Goal: Check status: Check status

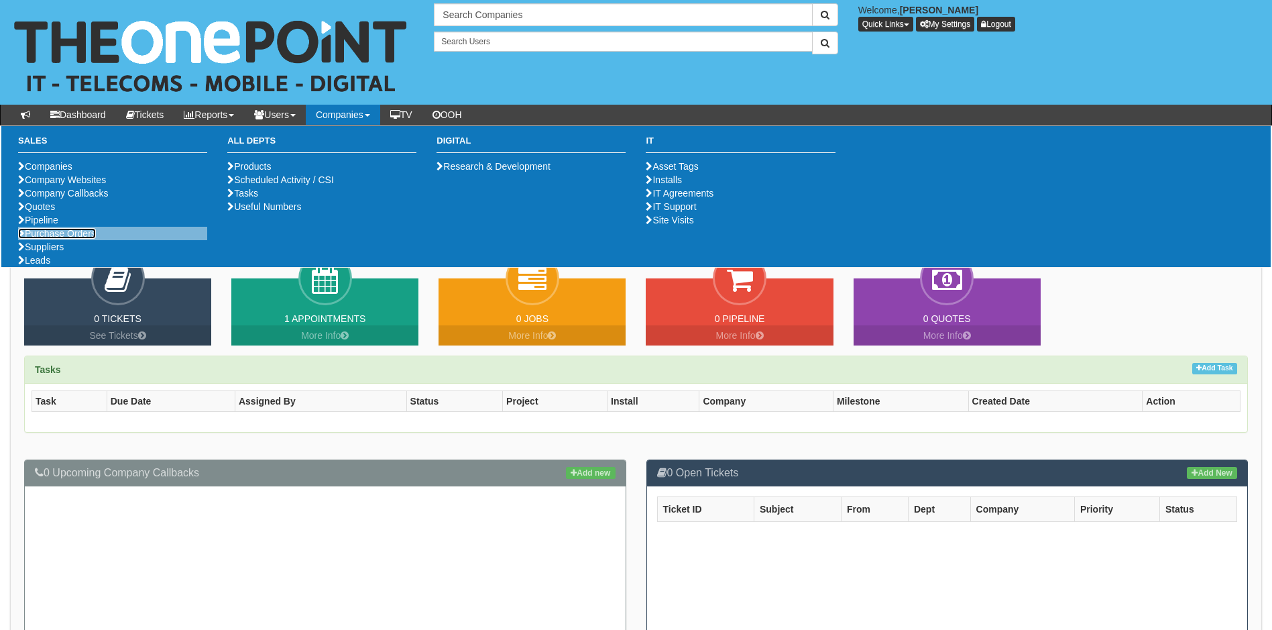
click at [88, 239] on link "Purchase Orders" at bounding box center [57, 233] width 78 height 11
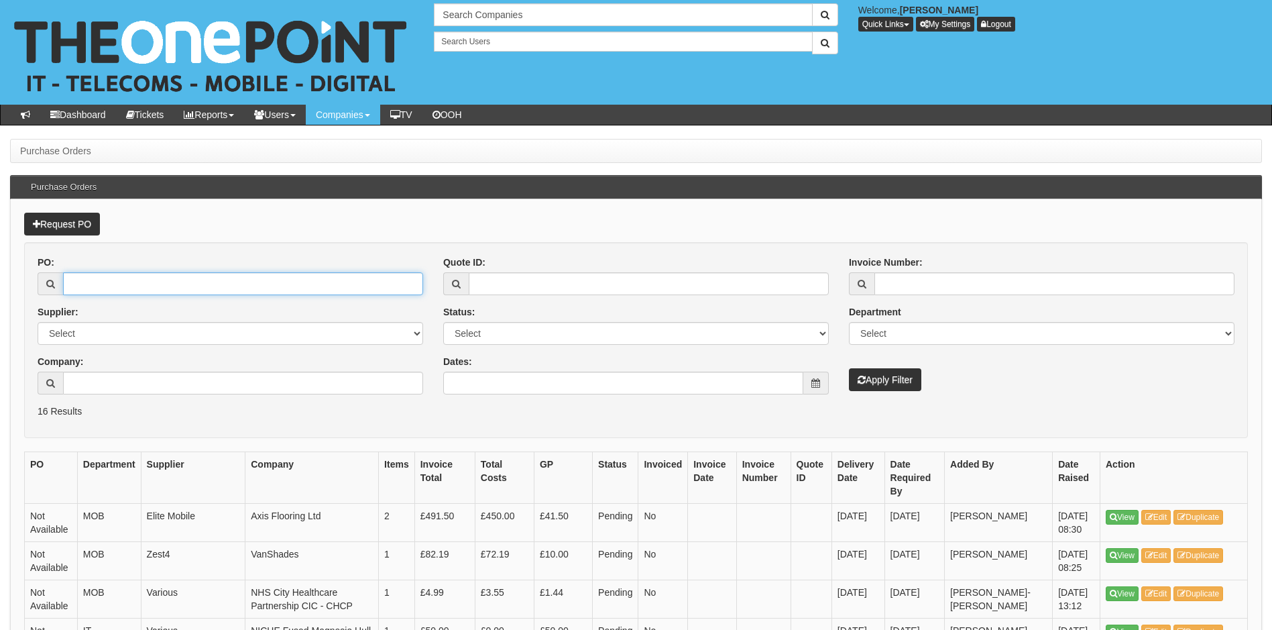
click at [88, 282] on input "PO:" at bounding box center [243, 283] width 360 height 23
type input "19735"
click at [849, 368] on button "Apply Filter" at bounding box center [885, 379] width 72 height 23
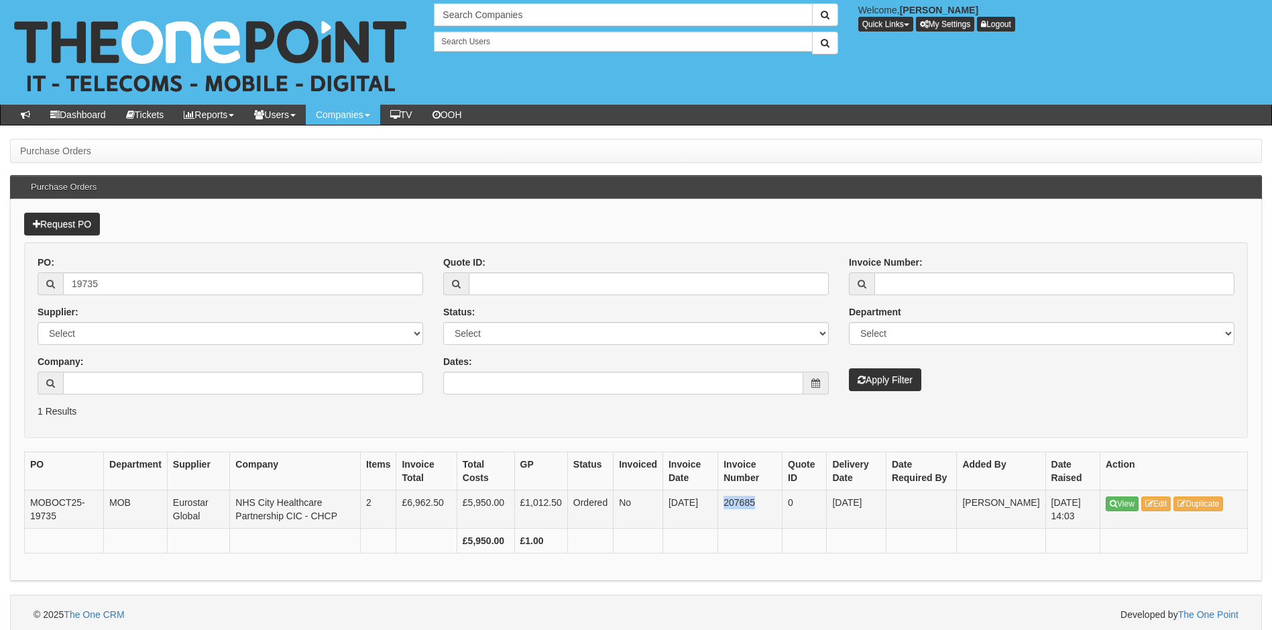
drag, startPoint x: 740, startPoint y: 504, endPoint x: 771, endPoint y: 501, distance: 31.0
click at [771, 501] on td "207685" at bounding box center [750, 509] width 64 height 38
click at [128, 284] on input "19735" at bounding box center [243, 283] width 360 height 23
type input "19742"
click at [849, 368] on button "Apply Filter" at bounding box center [885, 379] width 72 height 23
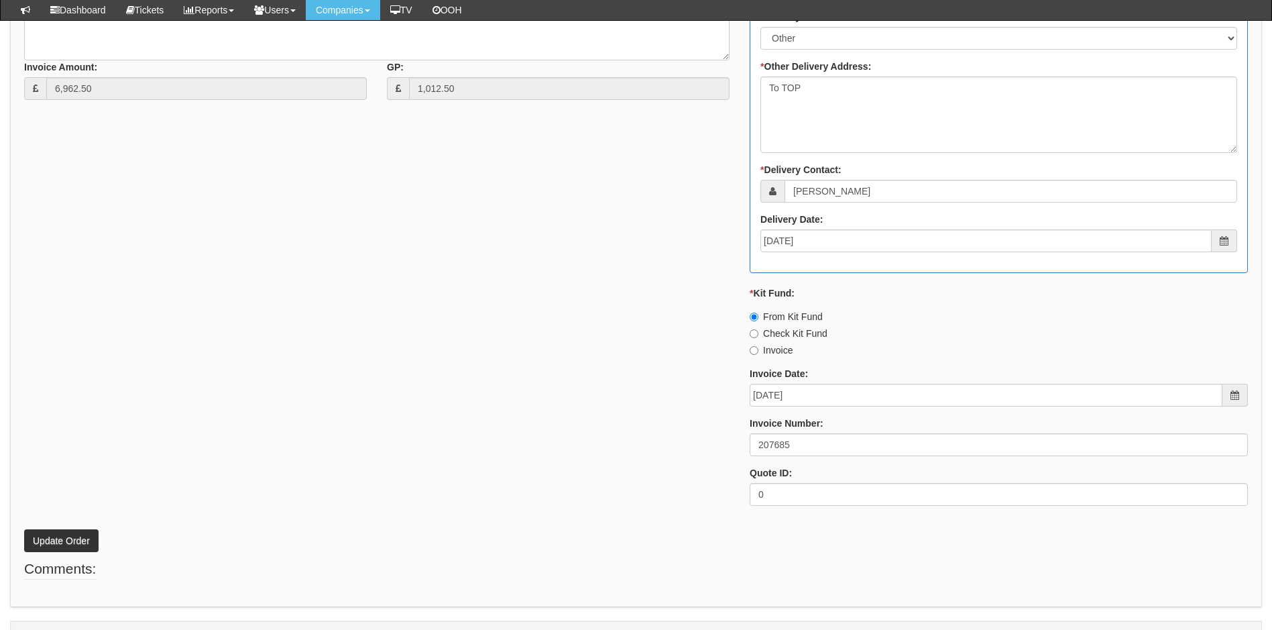
scroll to position [717, 0]
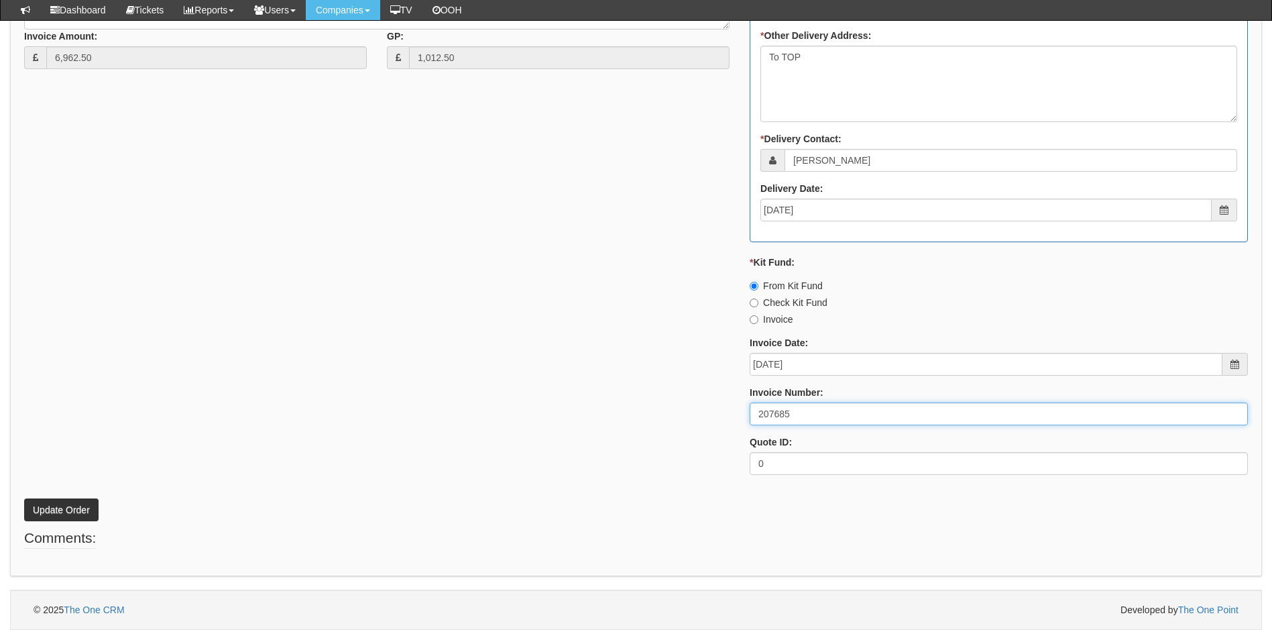
drag, startPoint x: 813, startPoint y: 417, endPoint x: 701, endPoint y: 421, distance: 112.1
click at [701, 421] on div "* Supplier: Select 123 REG.co.uk 1Password 3 4Gon AA Jones Electric Ltd Abzorb …" at bounding box center [636, 114] width 1244 height 741
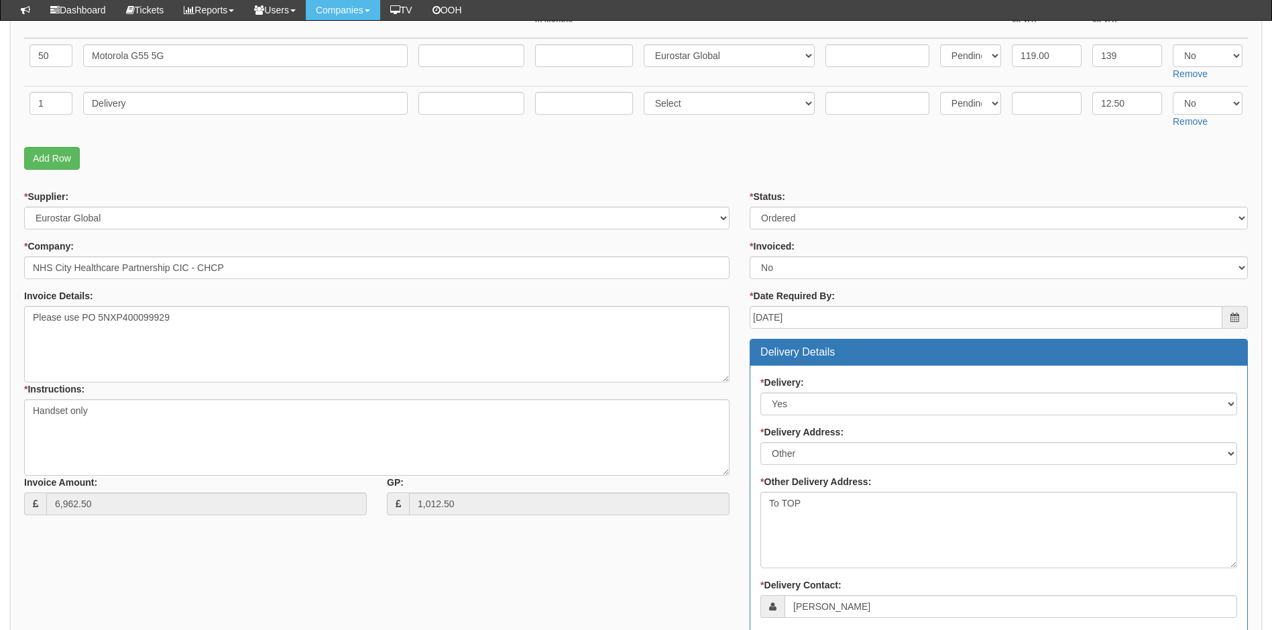
scroll to position [180, 0]
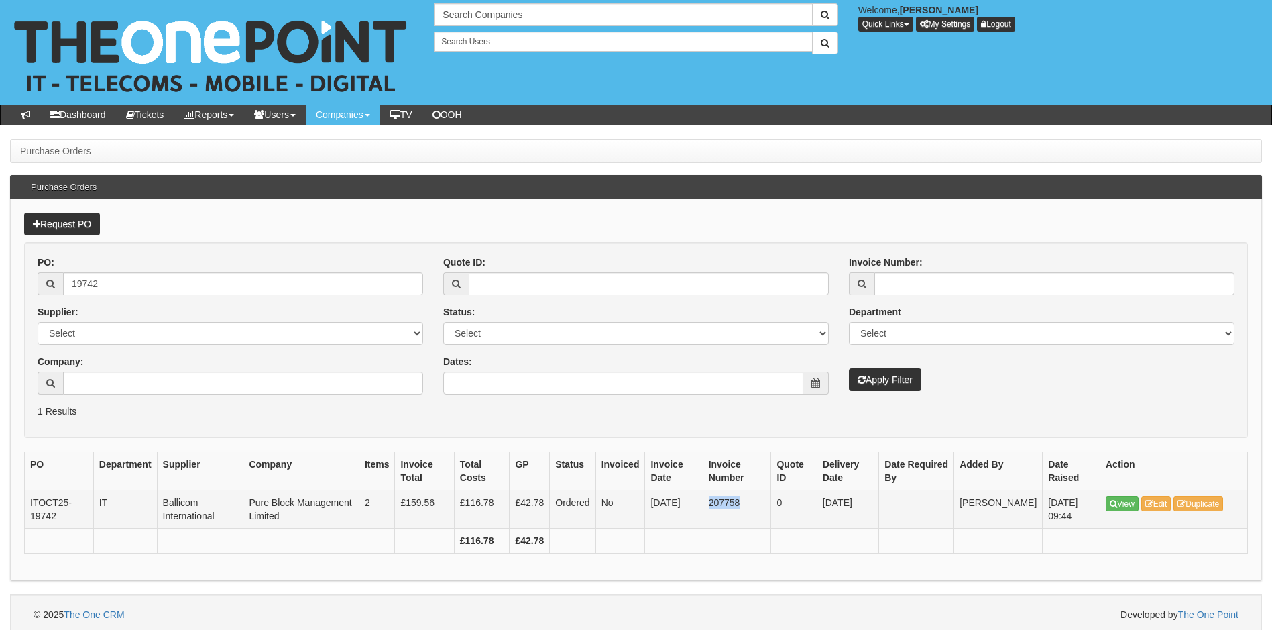
drag, startPoint x: 720, startPoint y: 501, endPoint x: 755, endPoint y: 502, distance: 34.9
click at [755, 502] on td "207758" at bounding box center [737, 509] width 68 height 38
copy td "207758"
click at [129, 282] on input "19742" at bounding box center [243, 283] width 360 height 23
type input "19743"
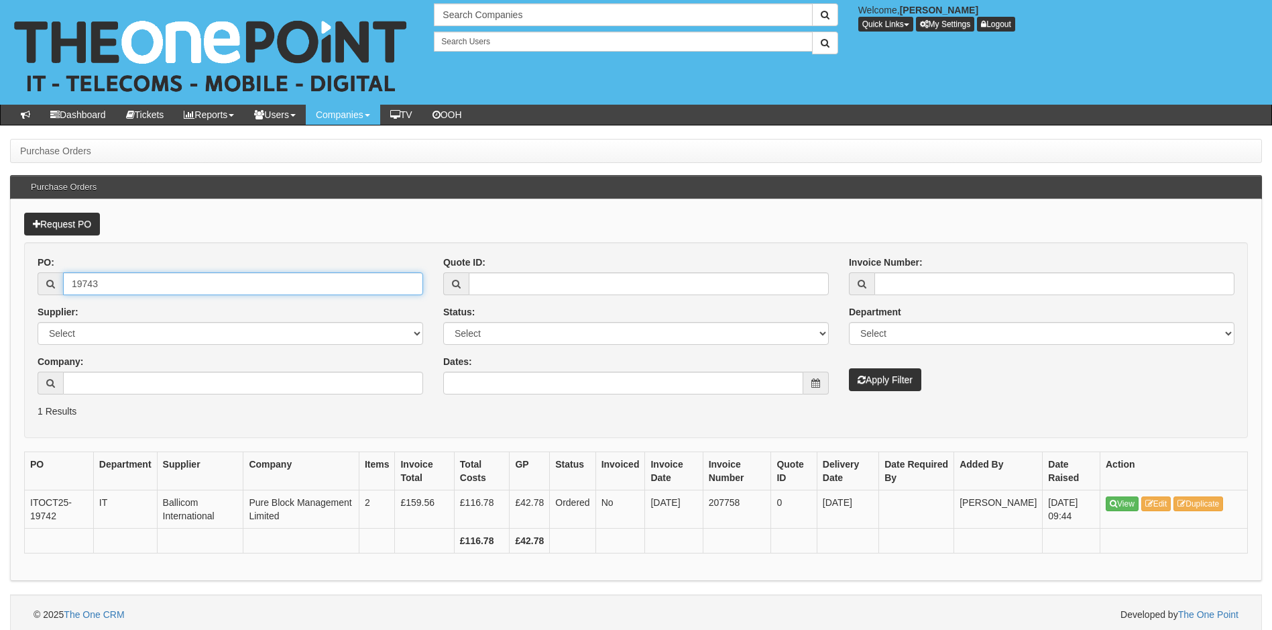
click at [849, 368] on button "Apply Filter" at bounding box center [885, 379] width 72 height 23
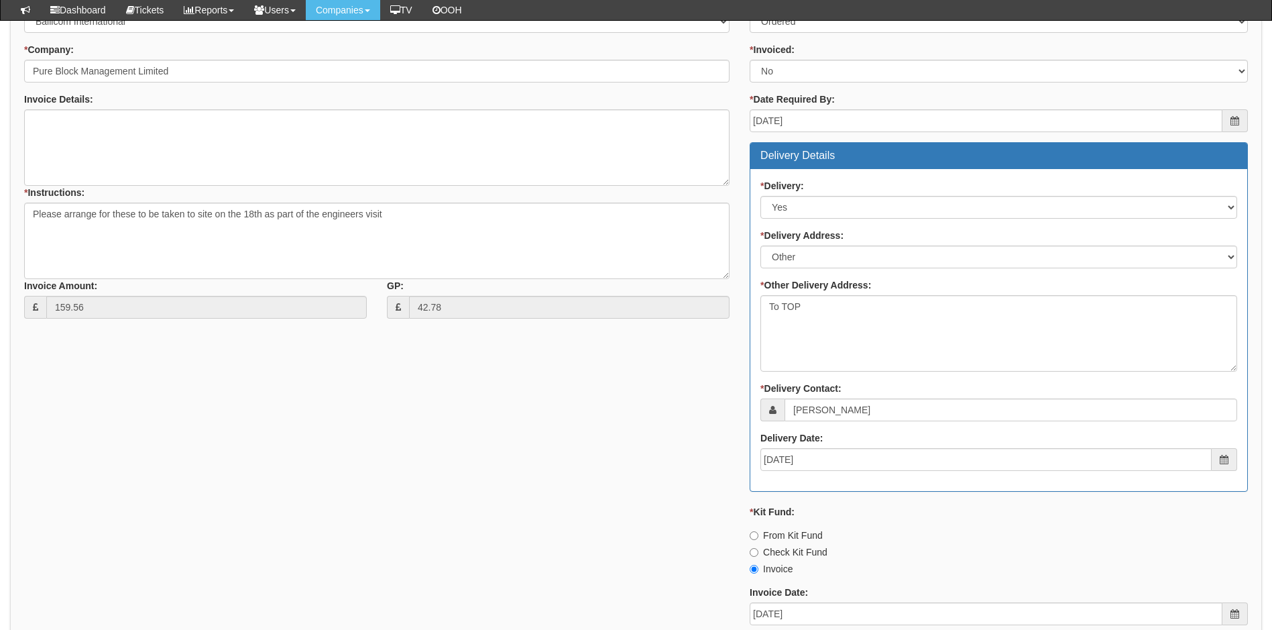
scroll to position [604, 0]
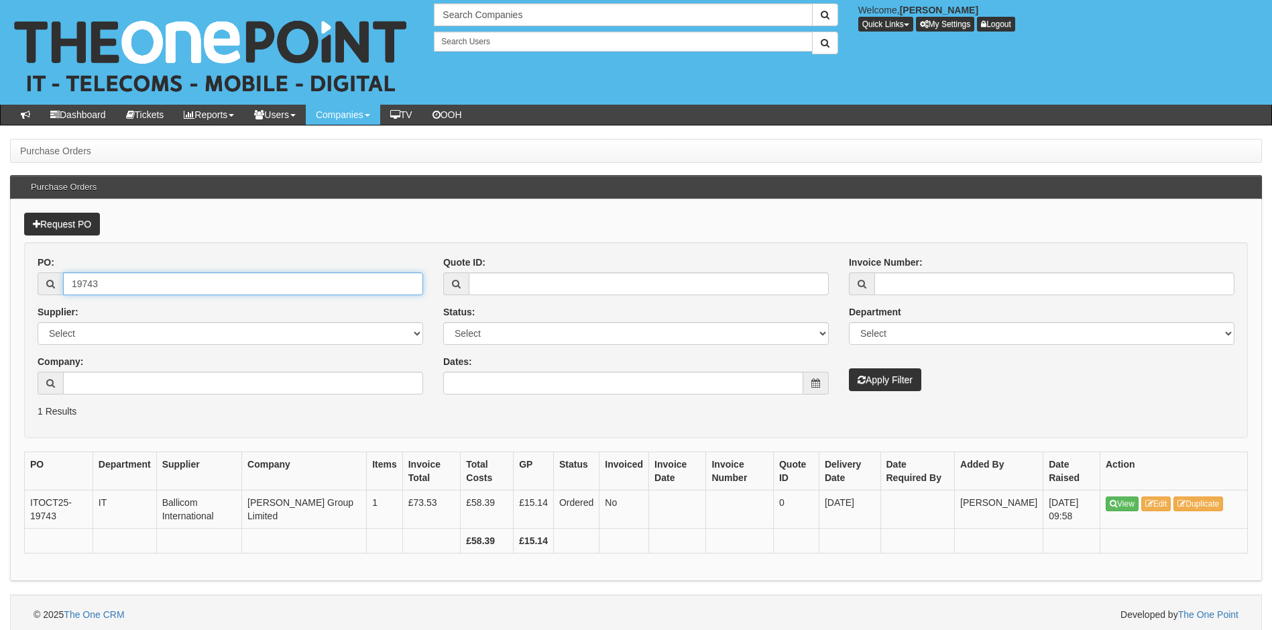
click at [131, 286] on input "19743" at bounding box center [243, 283] width 360 height 23
type input "19726"
click at [849, 368] on button "Apply Filter" at bounding box center [885, 379] width 72 height 23
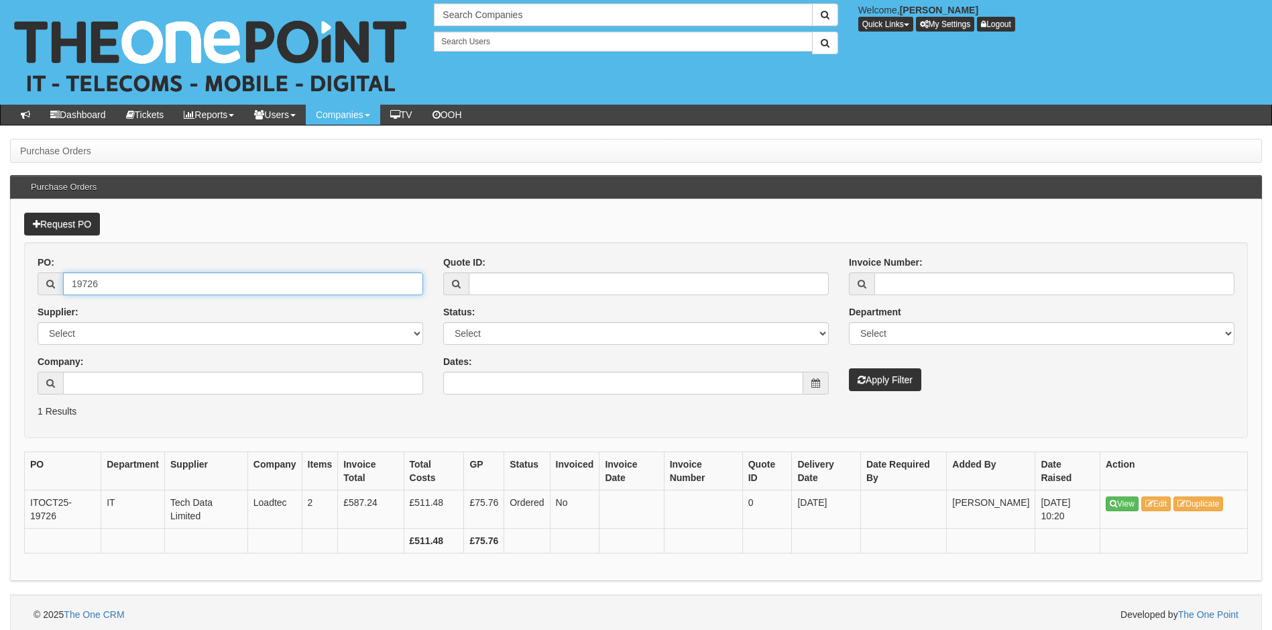
click at [107, 279] on input "19726" at bounding box center [243, 283] width 360 height 23
type input "19741"
click at [849, 368] on button "Apply Filter" at bounding box center [885, 379] width 72 height 23
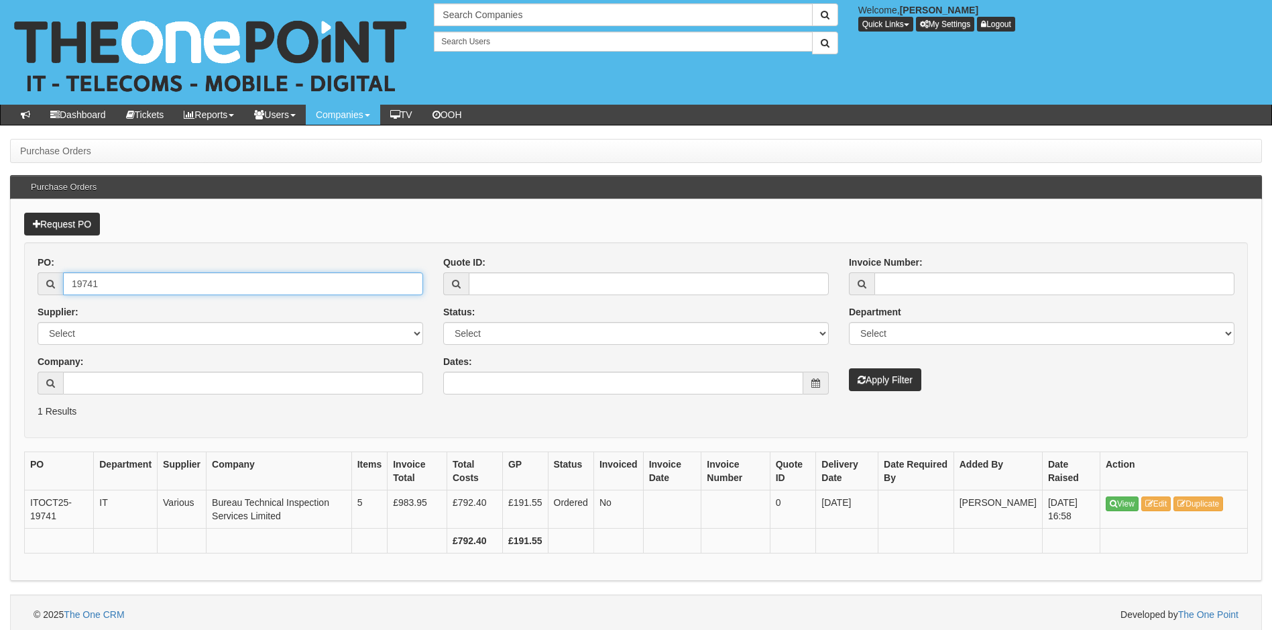
click at [127, 282] on input "19741" at bounding box center [243, 283] width 360 height 23
type input "19750"
click at [849, 368] on button "Apply Filter" at bounding box center [885, 379] width 72 height 23
